Goal: Transaction & Acquisition: Purchase product/service

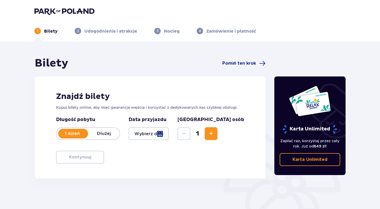
click at [79, 8] on img at bounding box center [64, 10] width 60 height 7
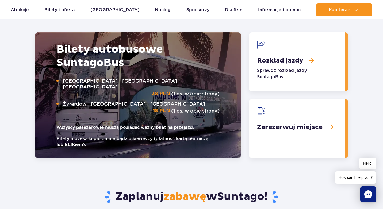
scroll to position [684, 0]
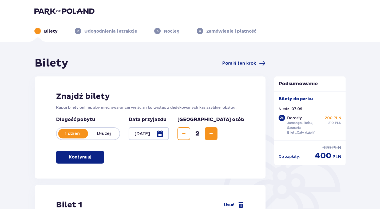
click at [60, 13] on img at bounding box center [64, 10] width 60 height 7
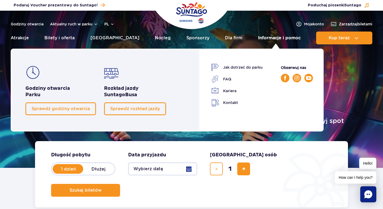
click at [267, 41] on link "Informacje i pomoc" at bounding box center [279, 38] width 42 height 13
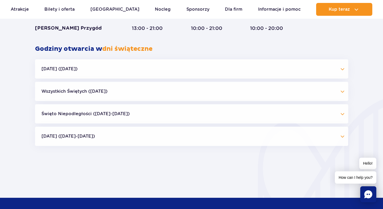
scroll to position [459, 0]
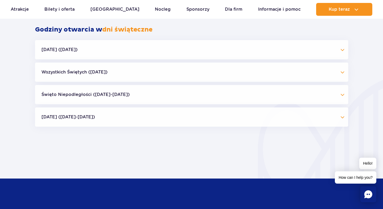
click at [332, 46] on button "[DATE] ([DATE])" at bounding box center [191, 49] width 313 height 19
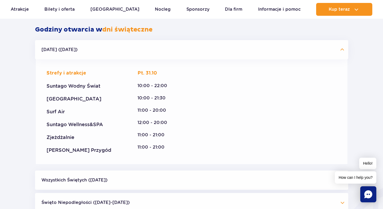
click at [332, 46] on button "[DATE] ([DATE])" at bounding box center [191, 49] width 313 height 19
